Goal: Information Seeking & Learning: Learn about a topic

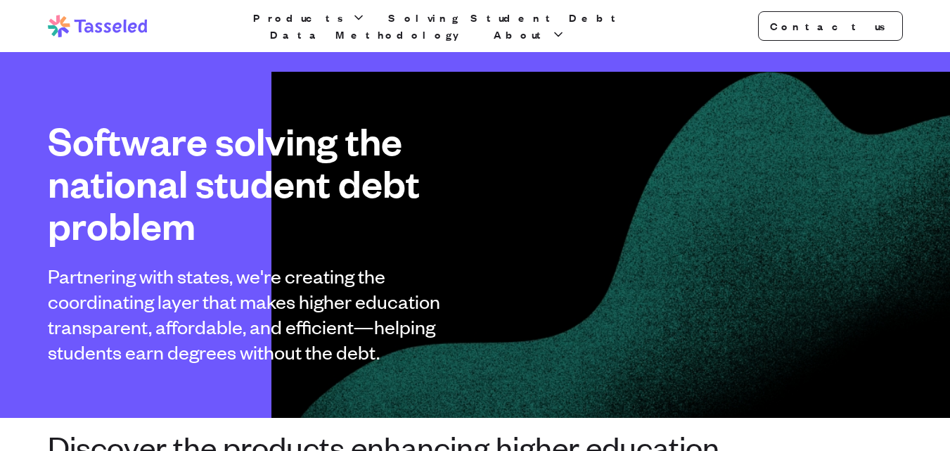
click at [603, 22] on div "Products Solving Student Debt Data Methodology About" at bounding box center [475, 26] width 450 height 34
click at [549, 26] on span "About" at bounding box center [521, 34] width 55 height 17
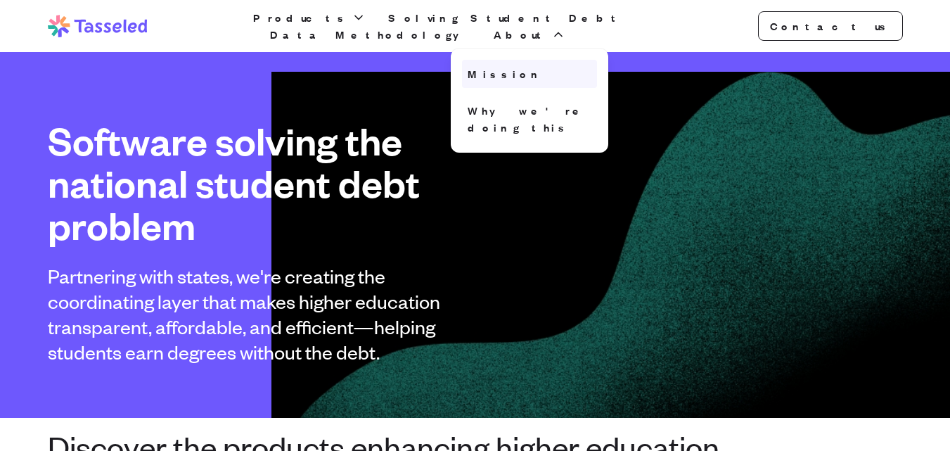
click at [590, 63] on link "Mission" at bounding box center [529, 74] width 135 height 28
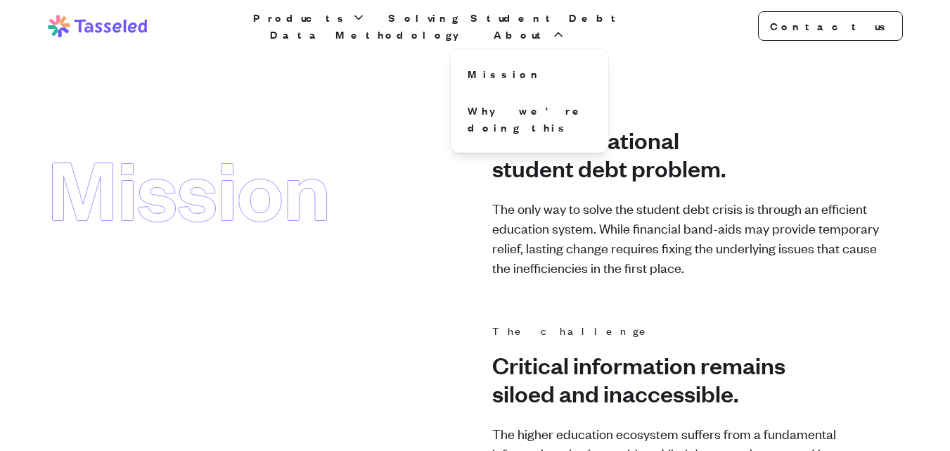
click at [95, 25] on icon at bounding box center [98, 26] width 100 height 23
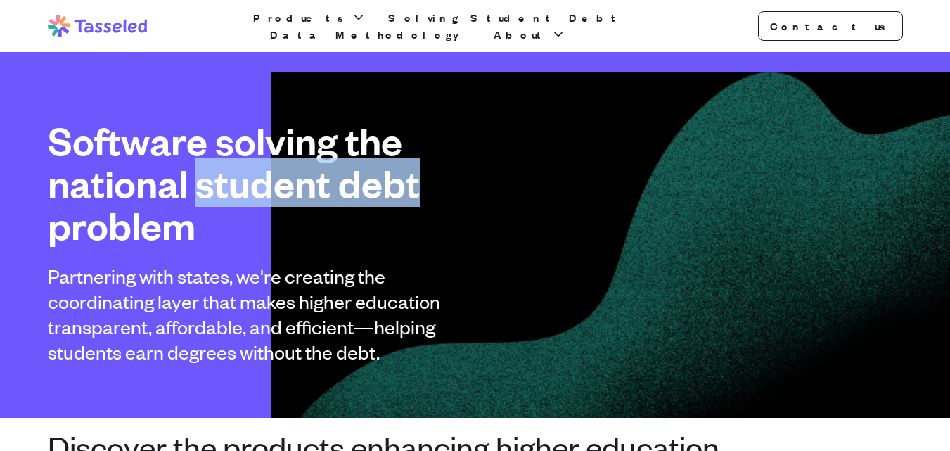
drag, startPoint x: 200, startPoint y: 187, endPoint x: 574, endPoint y: 193, distance: 373.6
click at [574, 193] on div "Software solving the national student debt problem Partnering with states, we'r…" at bounding box center [475, 242] width 900 height 245
click at [735, 165] on div "Software solving the national student debt problem Partnering with states, we'r…" at bounding box center [475, 242] width 900 height 245
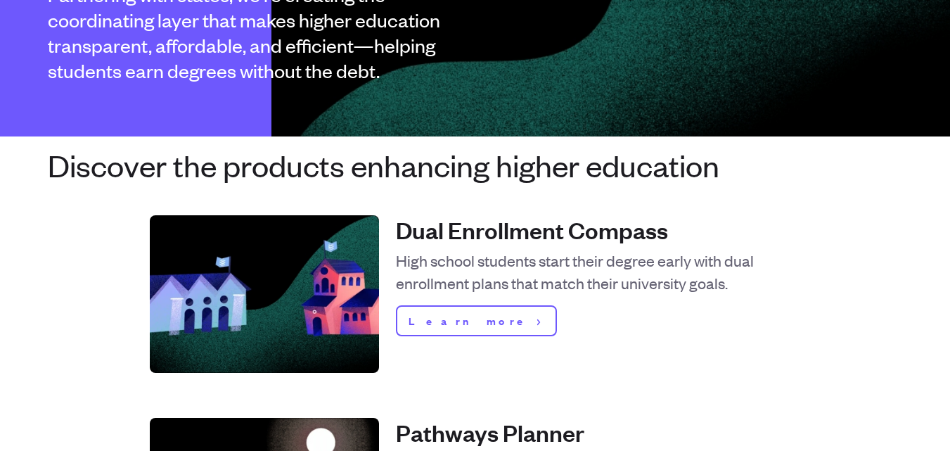
scroll to position [352, 0]
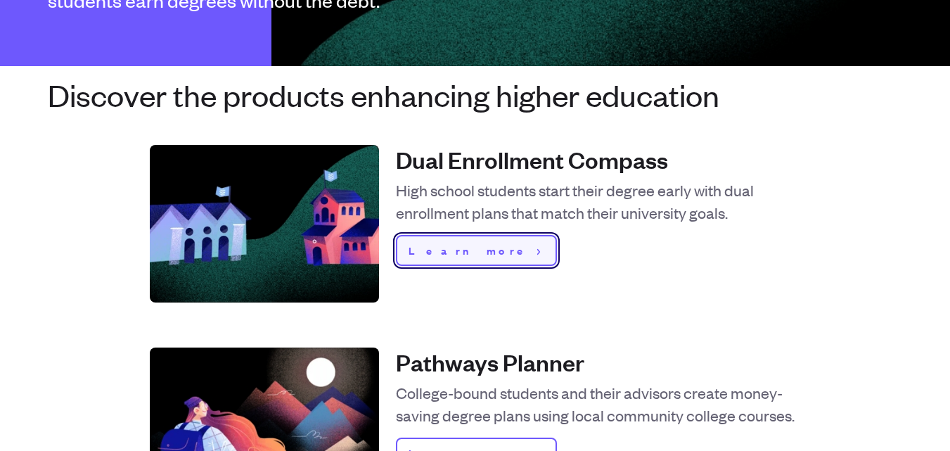
click at [440, 251] on span "Learn more" at bounding box center [470, 250] width 123 height 17
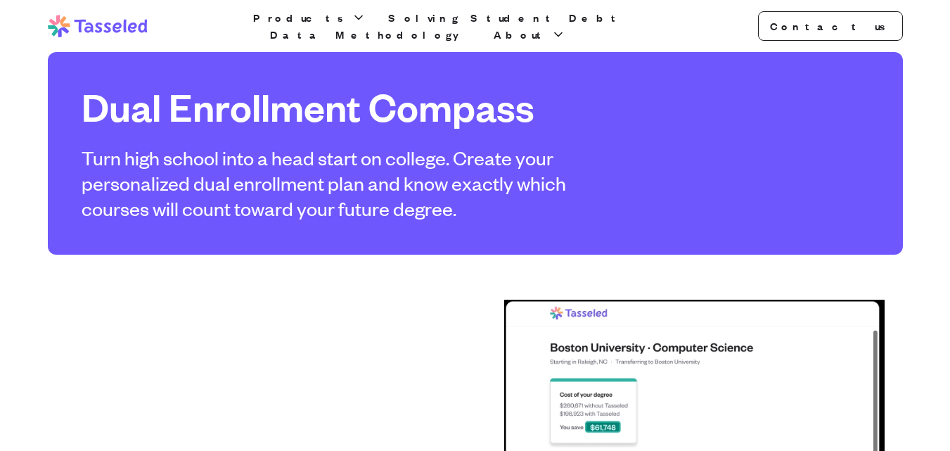
click at [92, 30] on icon at bounding box center [110, 28] width 53 height 11
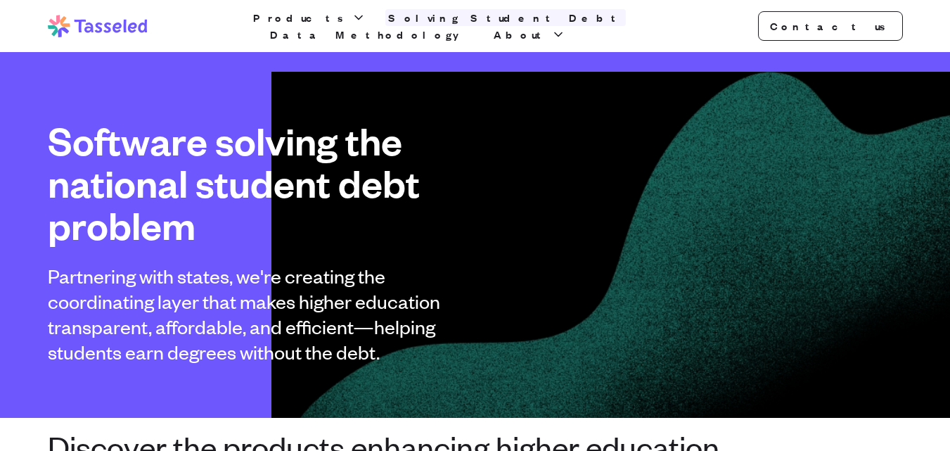
click at [428, 26] on link "Solving Student Debt" at bounding box center [505, 17] width 241 height 17
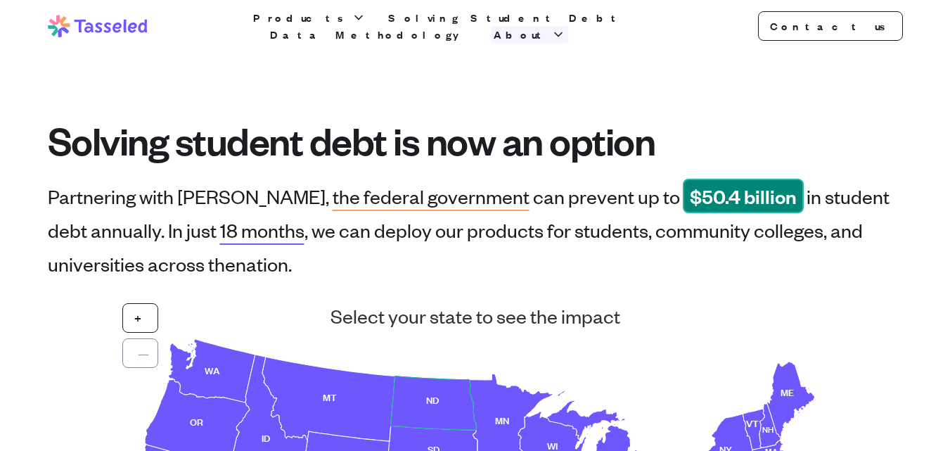
click at [549, 31] on span "About" at bounding box center [521, 34] width 55 height 17
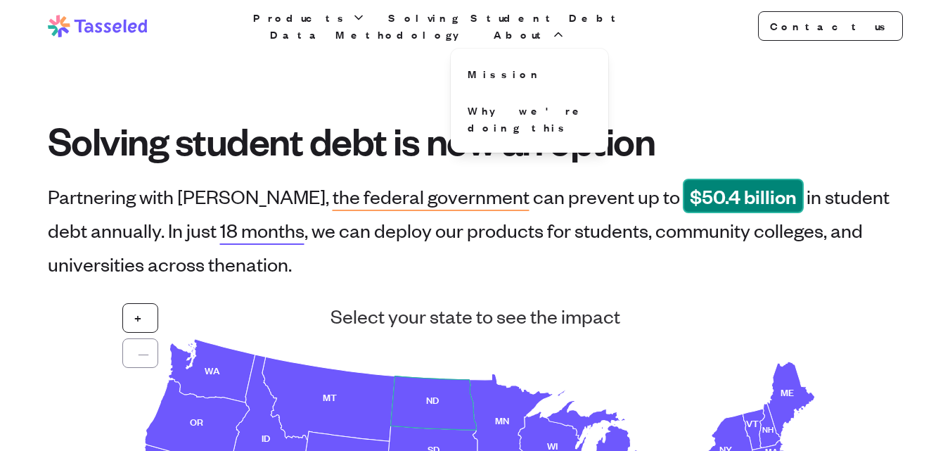
click at [617, 16] on div "Tasseled Products Solving Student Debt Data Methodology About Mission Why we're…" at bounding box center [475, 26] width 900 height 52
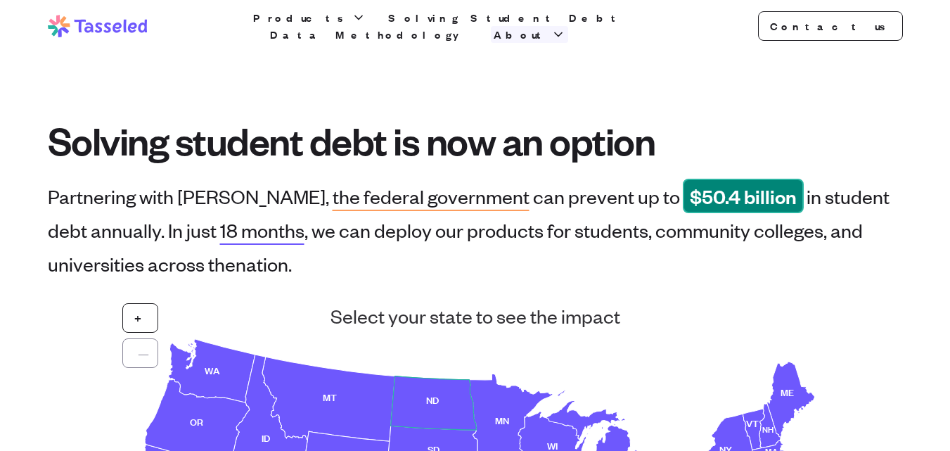
click at [549, 26] on span "About" at bounding box center [521, 34] width 55 height 17
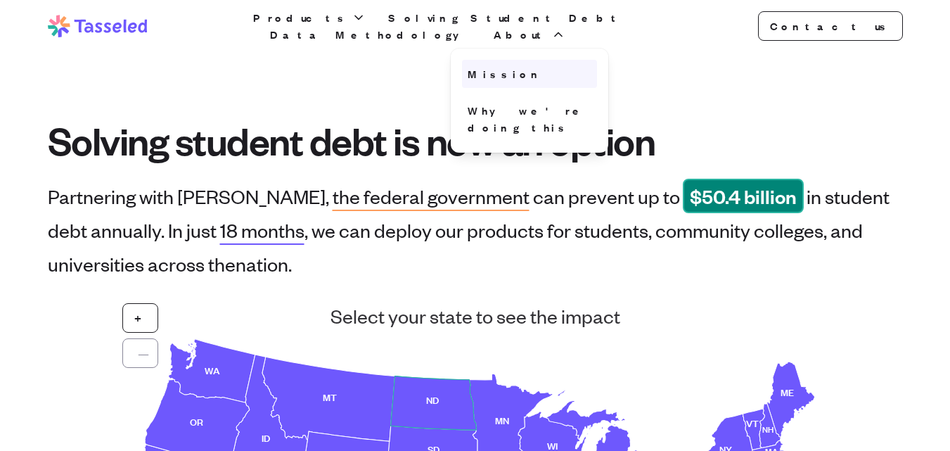
click at [573, 67] on link "Mission" at bounding box center [529, 74] width 135 height 28
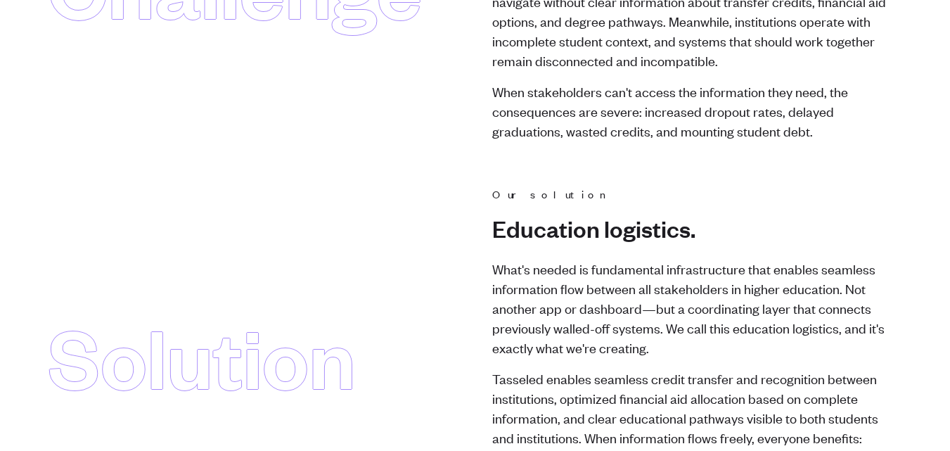
scroll to position [504, 0]
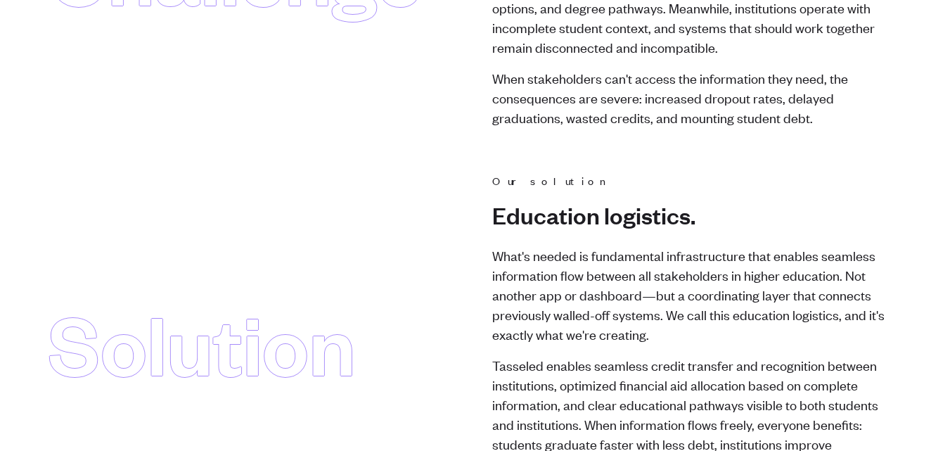
click at [0, 177] on main "Mission The mission Solve the national student debt problem. The only way to so…" at bounding box center [475, 437] width 950 height 1688
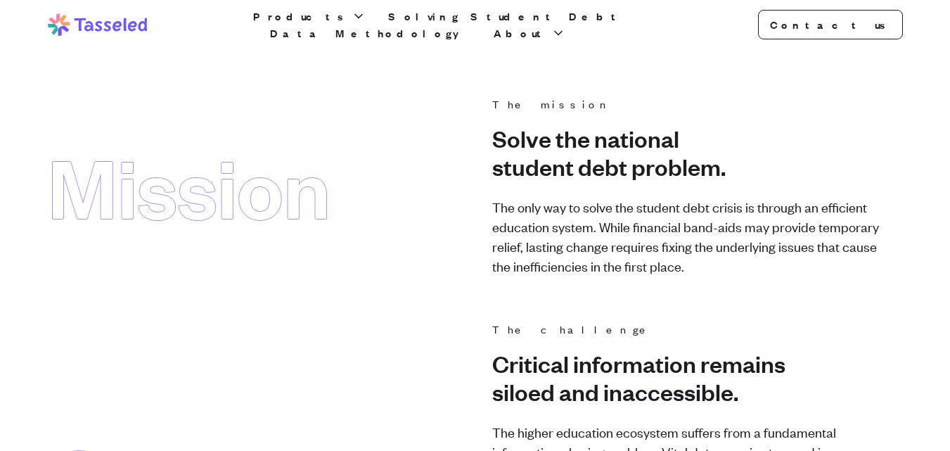
scroll to position [0, 0]
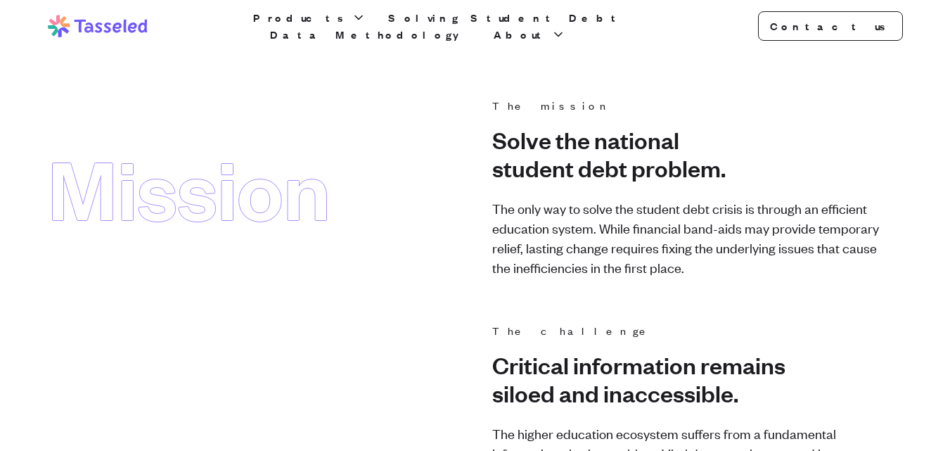
click at [103, 24] on icon at bounding box center [98, 26] width 100 height 23
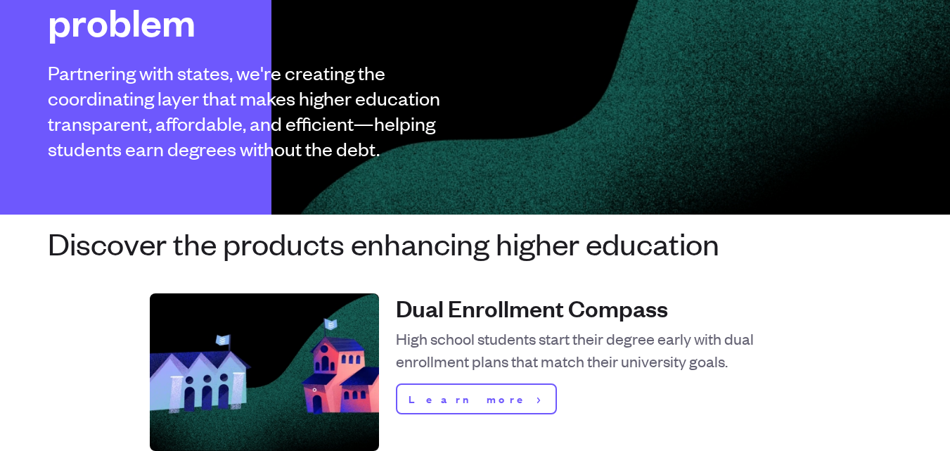
scroll to position [211, 0]
